Goal: Task Accomplishment & Management: Manage account settings

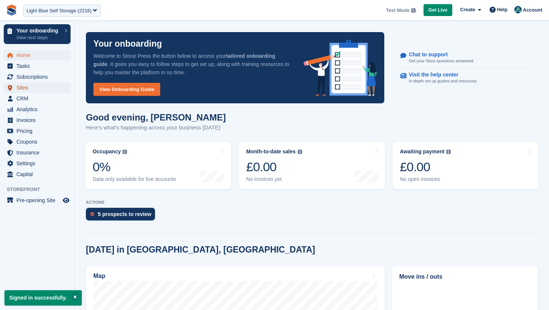
click at [58, 89] on span "Sites" at bounding box center [38, 88] width 45 height 10
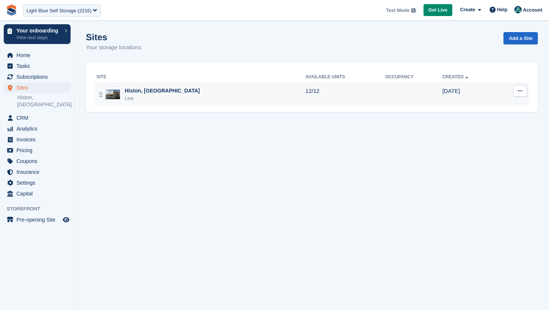
click at [279, 97] on div "Histon, North Cambridge Live" at bounding box center [200, 94] width 209 height 15
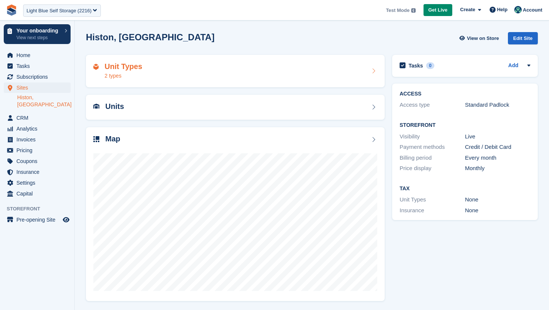
click at [305, 69] on div "Unit Types 2 types" at bounding box center [235, 71] width 284 height 18
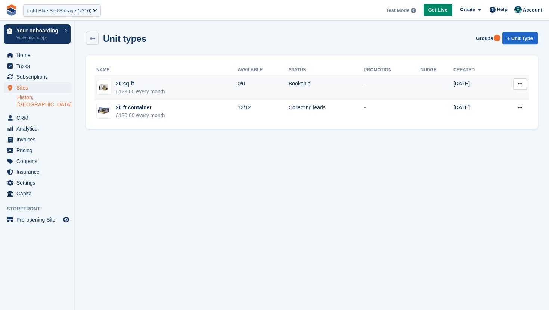
click at [500, 93] on td "Edit unit type View on Store" at bounding box center [513, 88] width 32 height 24
click at [475, 91] on td "[DATE]" at bounding box center [475, 88] width 44 height 24
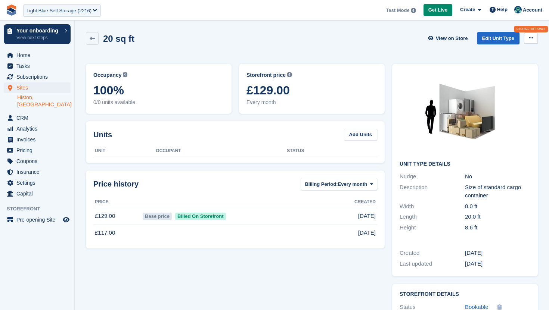
click at [530, 40] on icon at bounding box center [531, 37] width 4 height 5
click at [505, 54] on p "Delete Unit Type" at bounding box center [501, 53] width 65 height 10
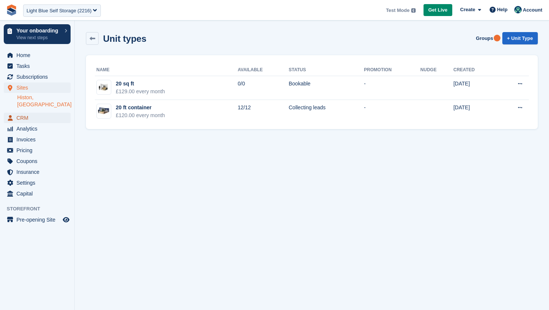
click at [38, 121] on span "CRM" at bounding box center [38, 118] width 45 height 10
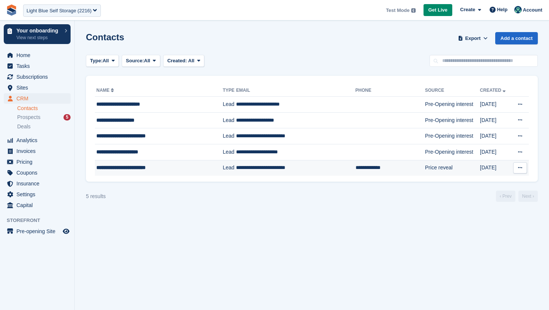
click at [290, 168] on td "**********" at bounding box center [295, 168] width 119 height 16
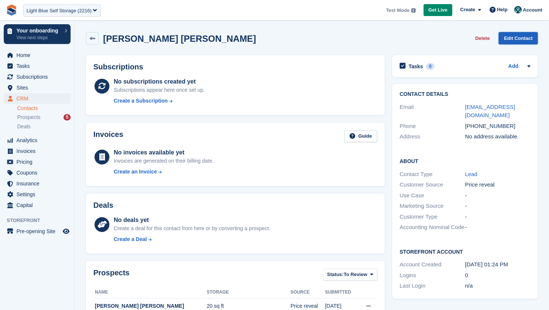
click at [511, 40] on link "Edit Contact" at bounding box center [518, 38] width 39 height 12
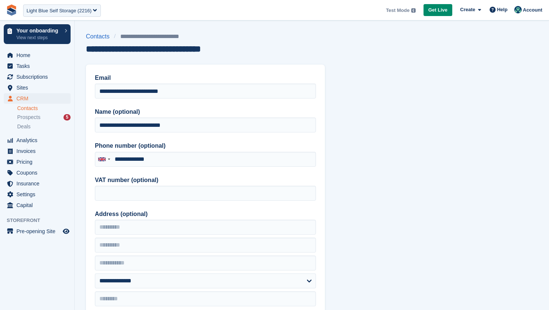
type input "**********"
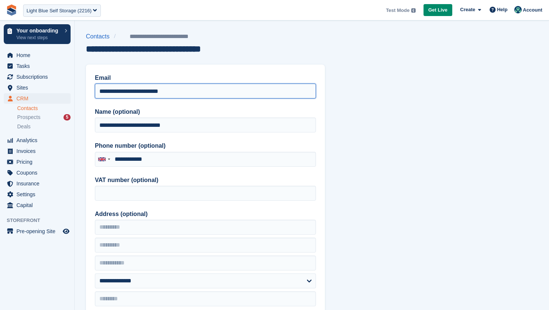
drag, startPoint x: 190, startPoint y: 93, endPoint x: 99, endPoint y: 91, distance: 91.1
click at [99, 91] on input "**********" at bounding box center [205, 91] width 221 height 15
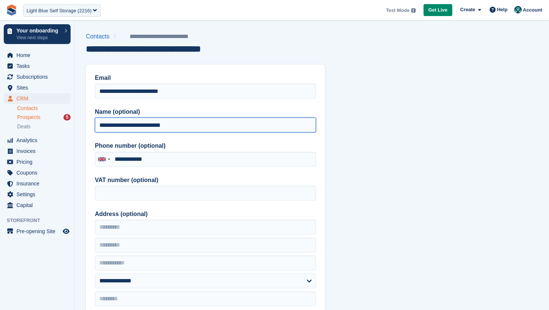
drag, startPoint x: 181, startPoint y: 125, endPoint x: 57, endPoint y: 120, distance: 124.1
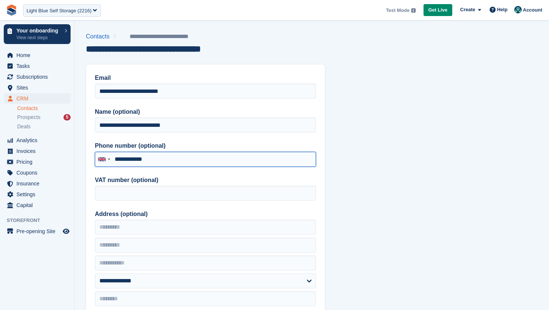
drag, startPoint x: 161, startPoint y: 161, endPoint x: 114, endPoint y: 161, distance: 47.4
click at [114, 161] on input "**********" at bounding box center [205, 159] width 221 height 15
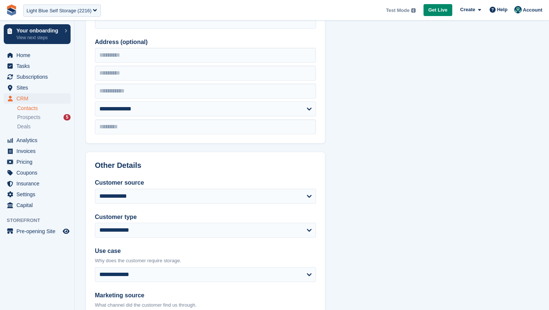
scroll to position [173, 0]
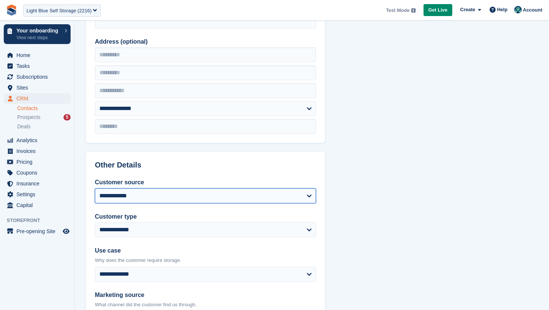
click at [208, 198] on select "**********" at bounding box center [205, 196] width 221 height 15
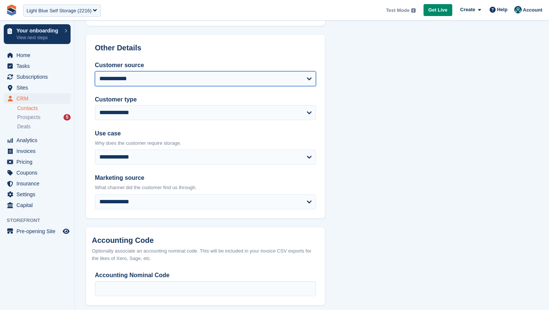
scroll to position [326, 0]
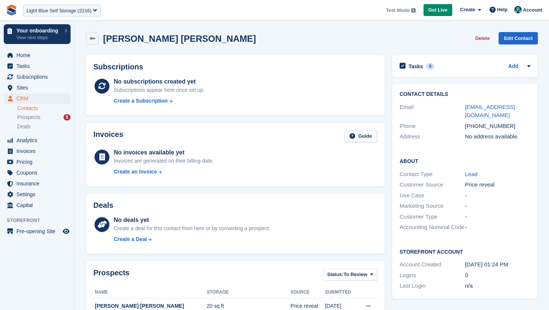
click at [482, 40] on button "Delete" at bounding box center [482, 38] width 21 height 12
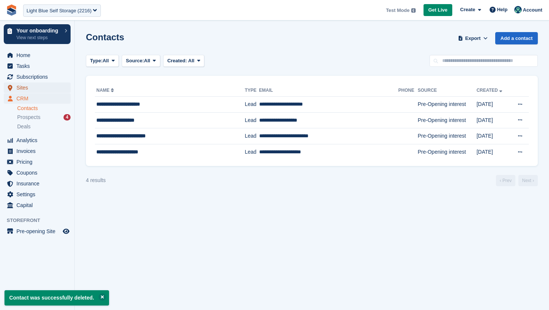
click at [37, 84] on span "Sites" at bounding box center [38, 88] width 45 height 10
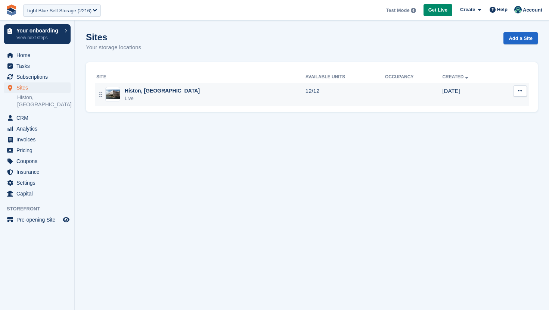
click at [202, 92] on div "Histon, North Cambridge Live" at bounding box center [200, 94] width 209 height 15
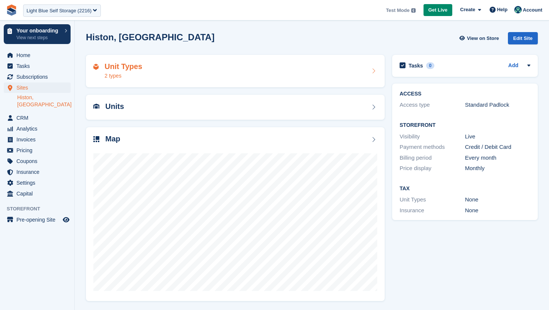
click at [292, 82] on div "Unit Types 2 types" at bounding box center [235, 71] width 299 height 33
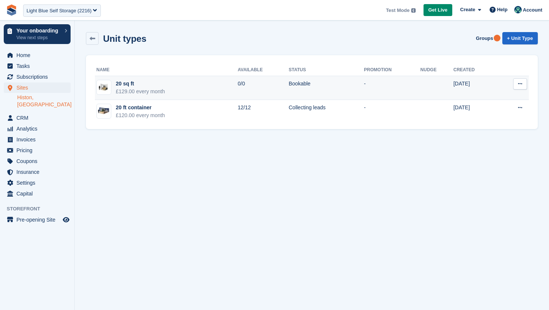
click at [493, 97] on td "[DATE]" at bounding box center [475, 88] width 44 height 24
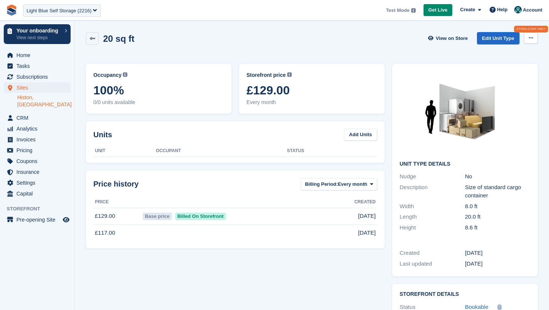
click at [532, 39] on icon at bounding box center [531, 37] width 4 height 5
click at [495, 60] on div "Delete Unit Type" at bounding box center [502, 52] width 72 height 16
click at [493, 56] on p "Delete Unit Type" at bounding box center [501, 53] width 65 height 10
